Goal: Transaction & Acquisition: Purchase product/service

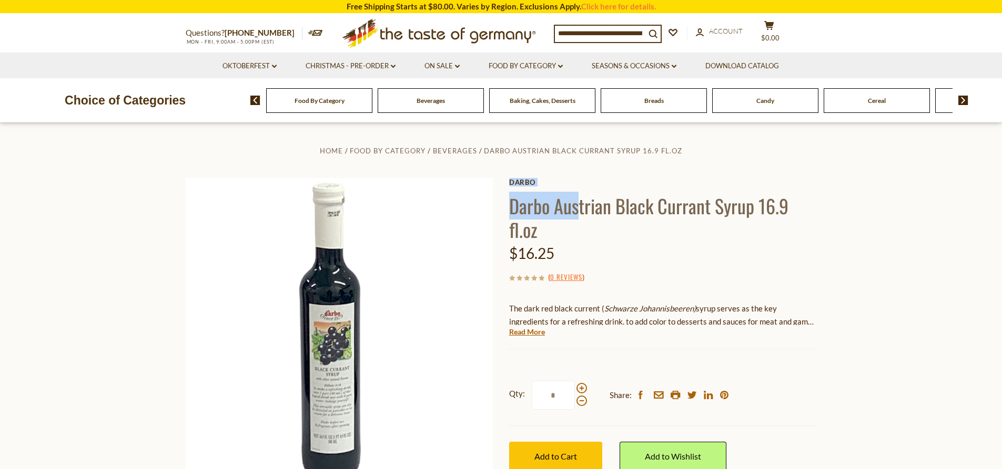
drag, startPoint x: 508, startPoint y: 207, endPoint x: 577, endPoint y: 202, distance: 69.5
click at [577, 202] on div "Home Food By Category [GEOGRAPHIC_DATA] Darbo Austrian Black Currant Syrup 16.9…" at bounding box center [501, 346] width 647 height 404
click at [579, 202] on h1 "Darbo Austrian Black Currant Syrup 16.9 fl.oz" at bounding box center [663, 217] width 308 height 47
click at [671, 202] on h1 "Darbo Austrian Black Currant Syrup 16.9 fl.oz" at bounding box center [663, 217] width 308 height 47
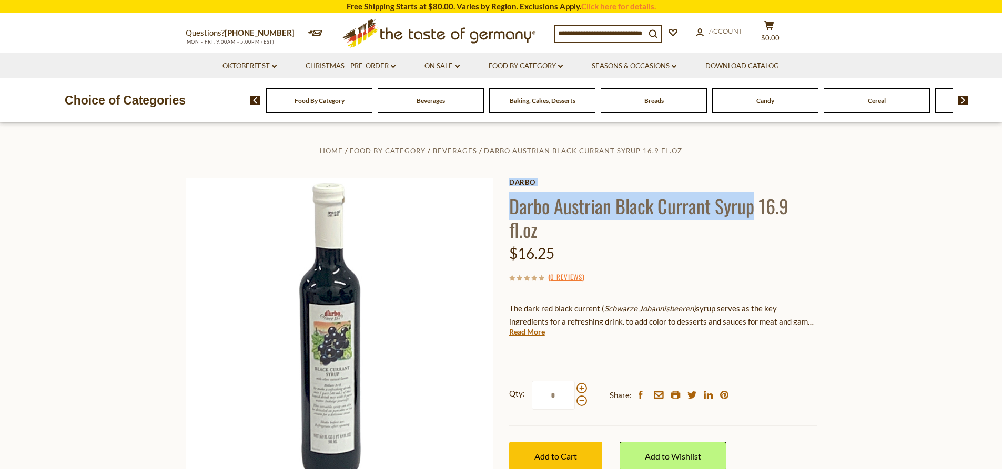
drag, startPoint x: 752, startPoint y: 208, endPoint x: 507, endPoint y: 207, distance: 244.5
click at [507, 207] on div "Home Food By Category [GEOGRAPHIC_DATA] Darbo Austrian Black Currant Syrup 16.9…" at bounding box center [501, 346] width 647 height 404
click at [520, 204] on h1 "Darbo Austrian Black Currant Syrup 16.9 fl.oz" at bounding box center [663, 217] width 308 height 47
drag, startPoint x: 750, startPoint y: 208, endPoint x: 513, endPoint y: 211, distance: 237.6
click at [513, 211] on h1 "Darbo Austrian Black Currant Syrup 16.9 fl.oz" at bounding box center [663, 217] width 308 height 47
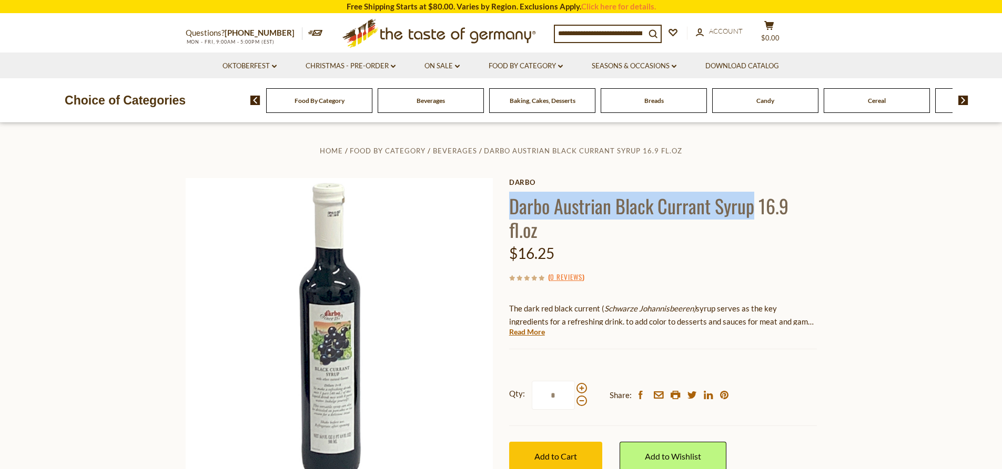
copy h1 "Darbo Austrian Black Currant Syrup"
